Goal: Information Seeking & Learning: Learn about a topic

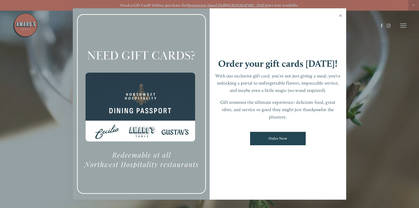
click at [340, 17] on link "Close" at bounding box center [340, 16] width 10 height 14
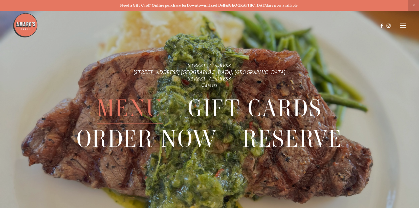
click at [125, 104] on span "Menu" at bounding box center [130, 108] width 66 height 30
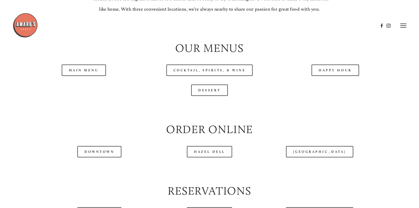
scroll to position [523, 0]
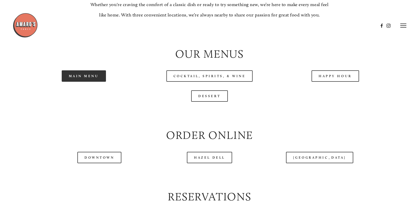
click at [86, 78] on link "Main Menu" at bounding box center [84, 75] width 44 height 11
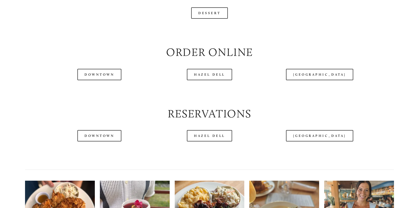
scroll to position [609, 0]
